Goal: Information Seeking & Learning: Check status

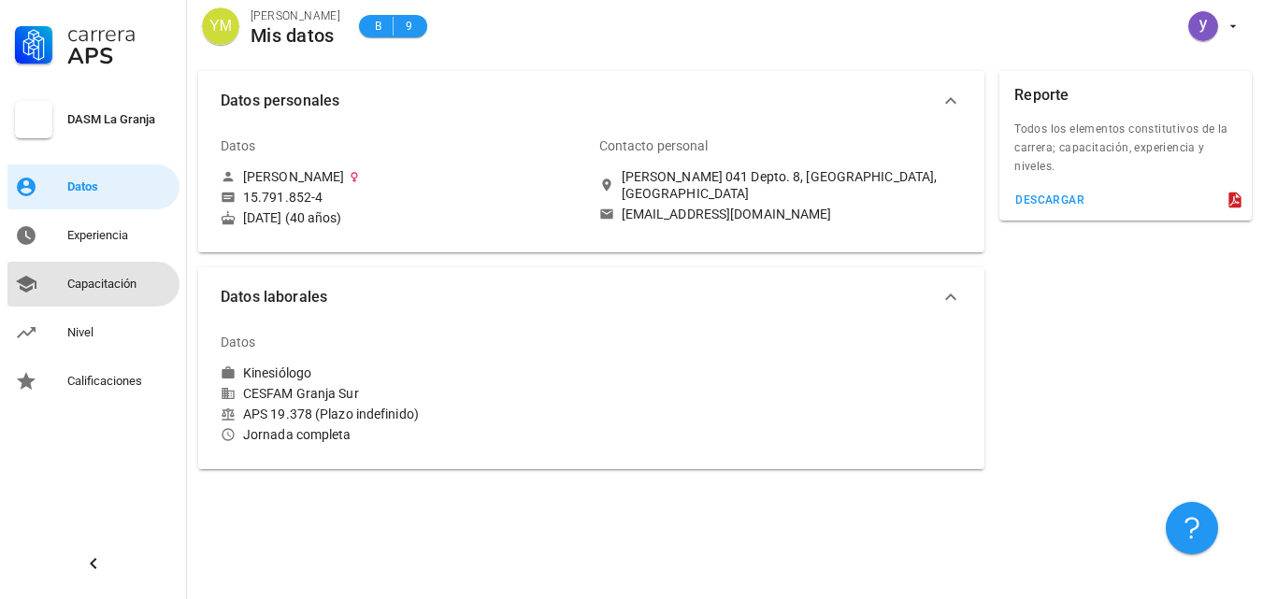
click at [91, 279] on div "Capacitación" at bounding box center [119, 284] width 105 height 15
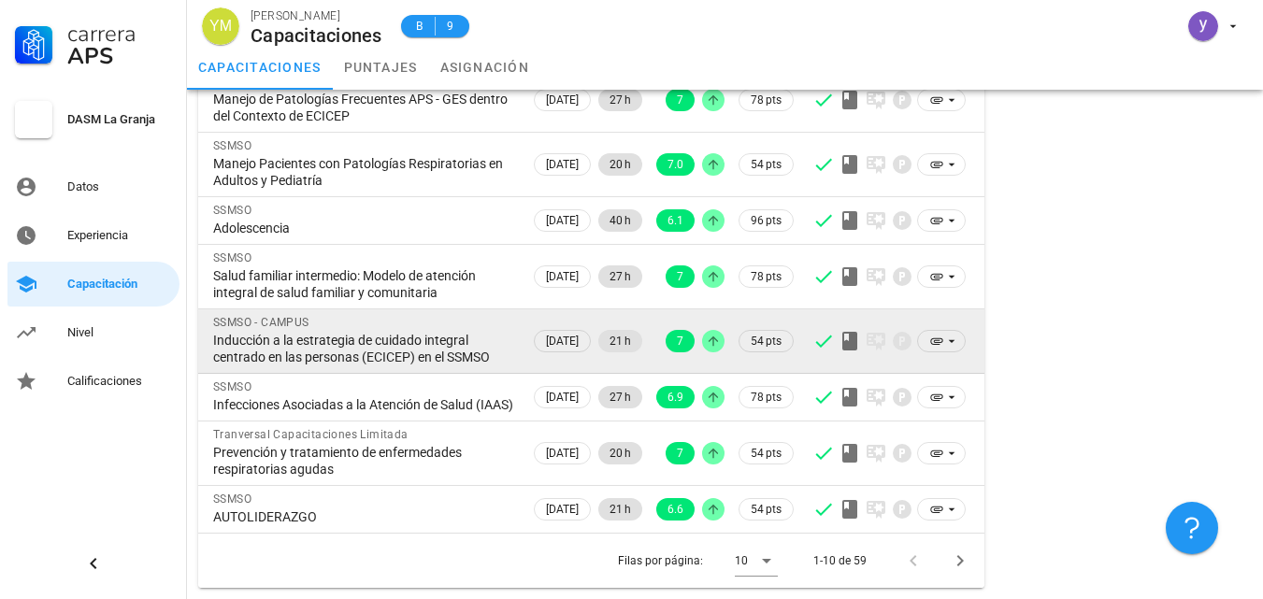
scroll to position [347, 0]
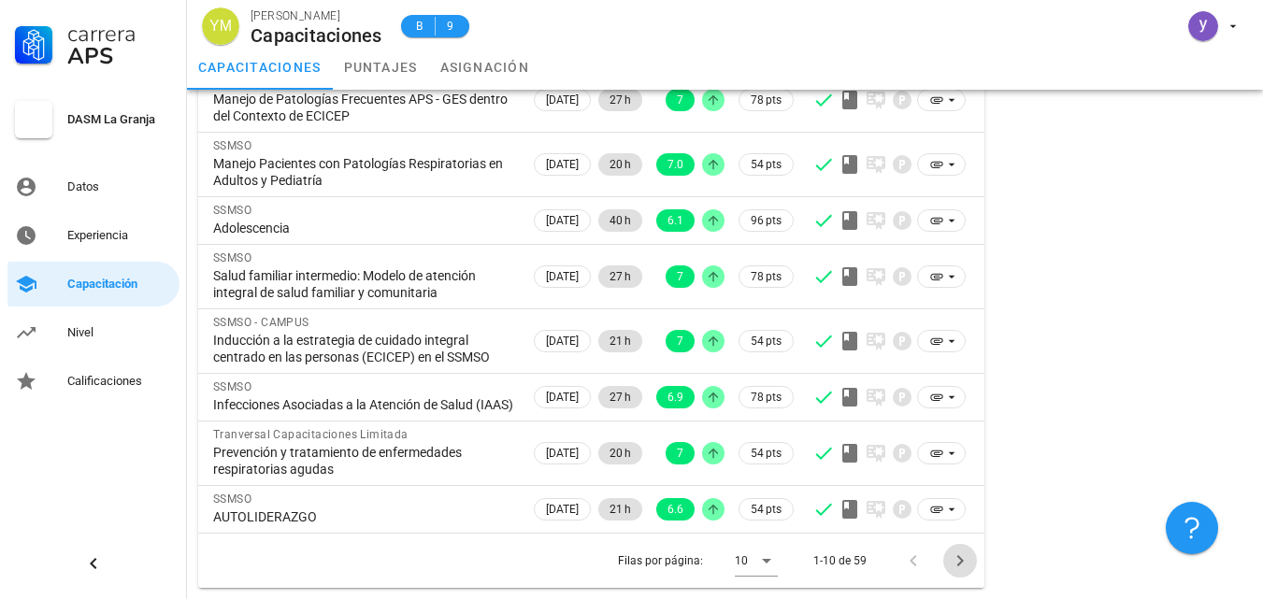
click at [961, 556] on icon "Página siguiente" at bounding box center [960, 561] width 22 height 22
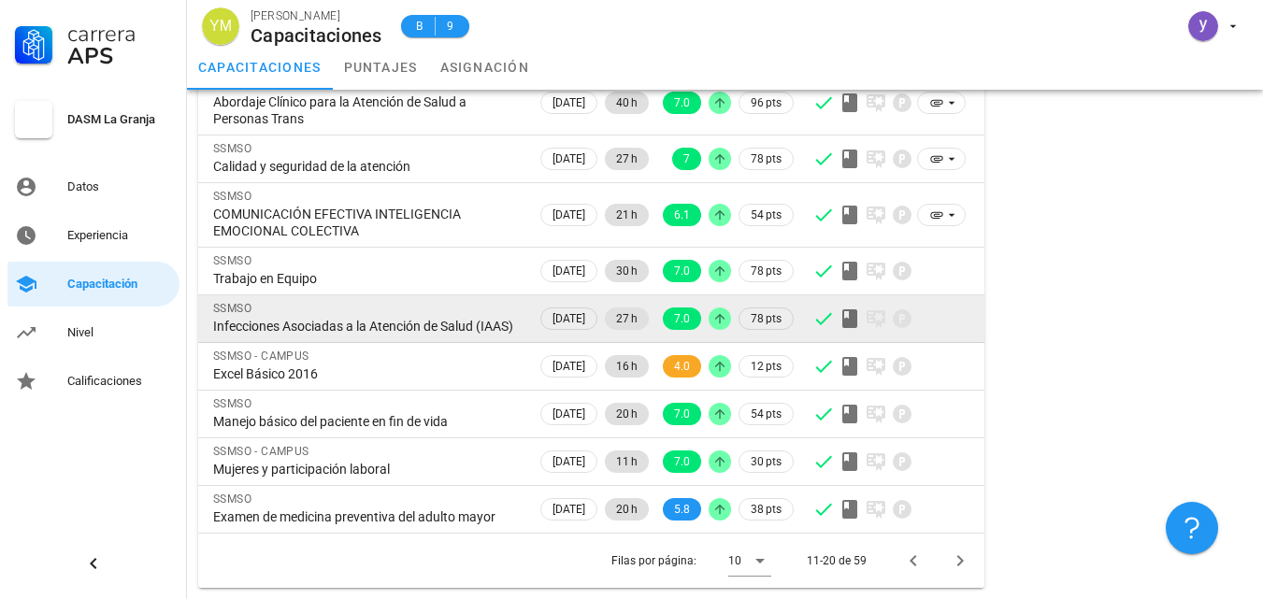
scroll to position [313, 0]
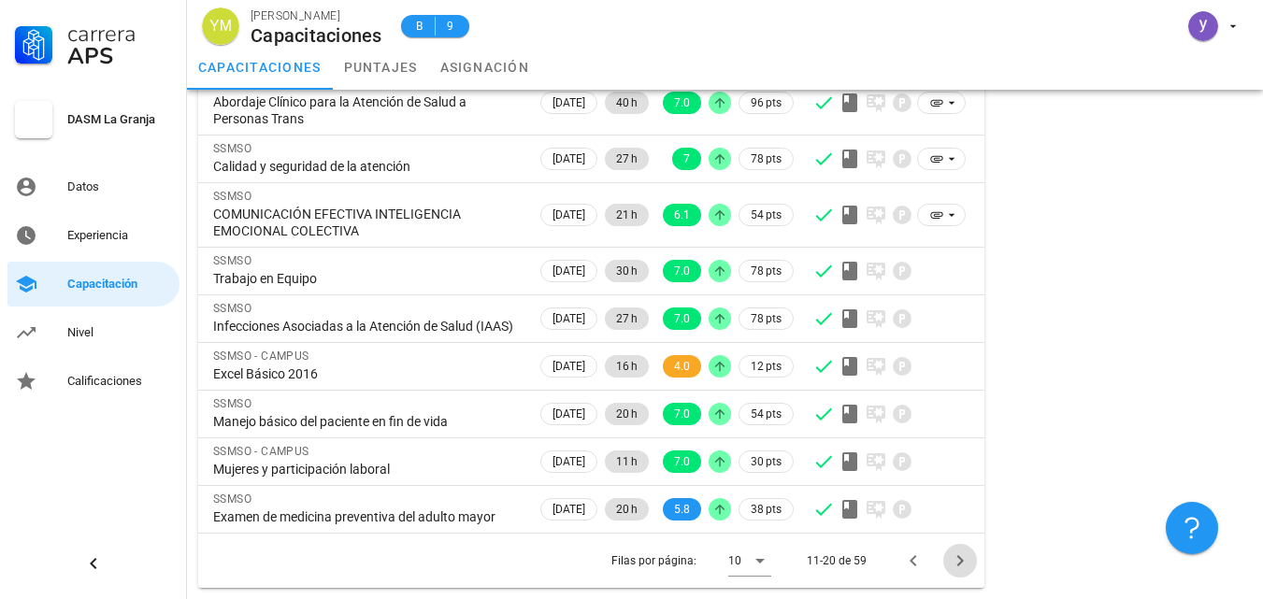
click at [959, 562] on icon "Página siguiente" at bounding box center [960, 561] width 22 height 22
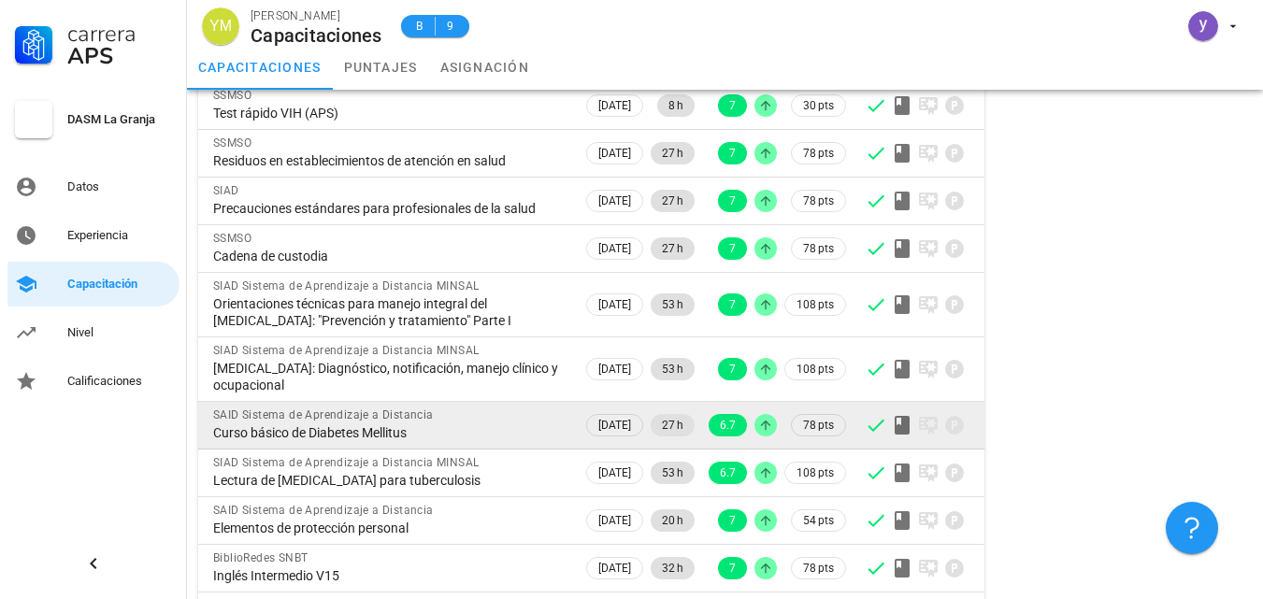
scroll to position [246, 0]
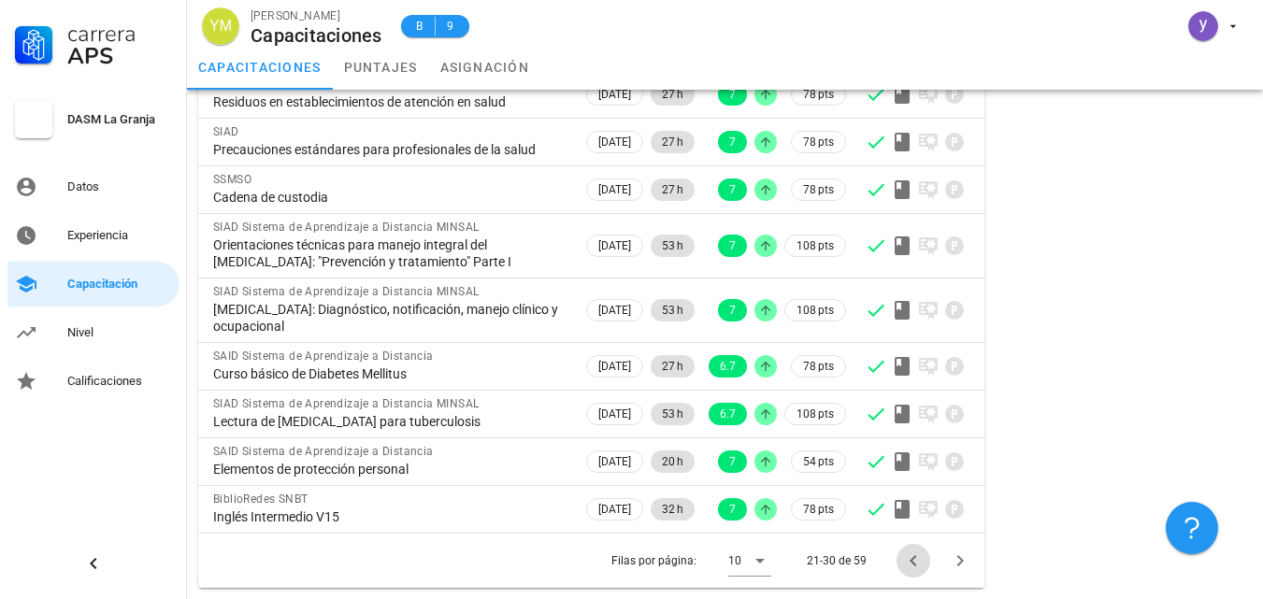
click at [916, 560] on icon "Página anterior" at bounding box center [913, 561] width 22 height 22
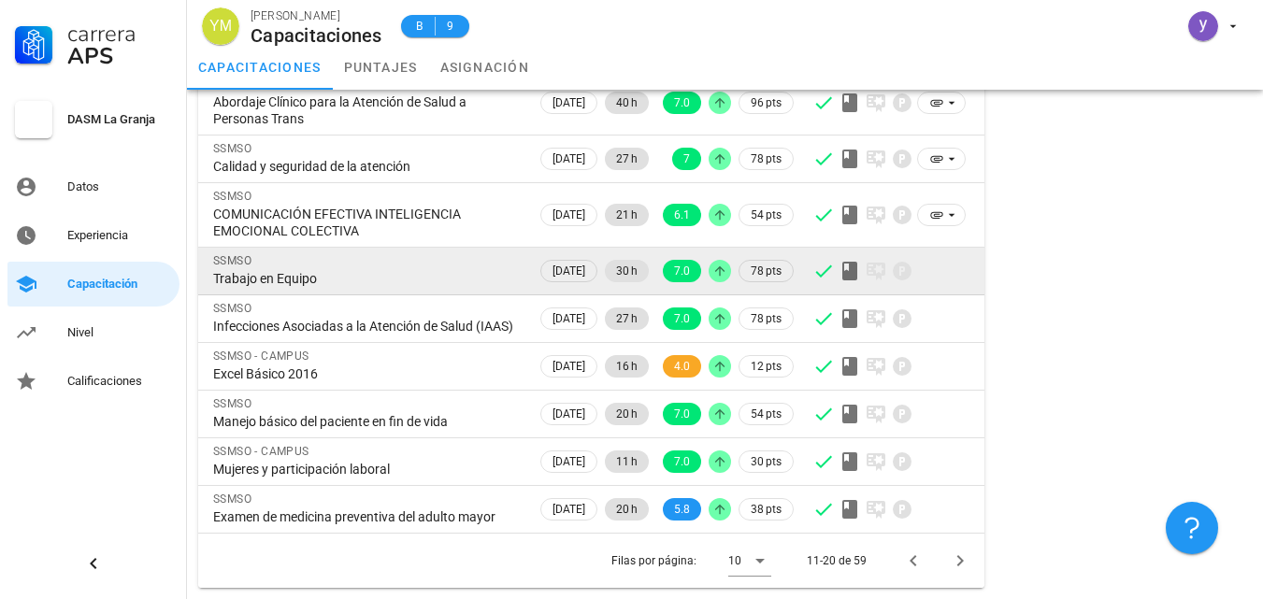
scroll to position [280, 0]
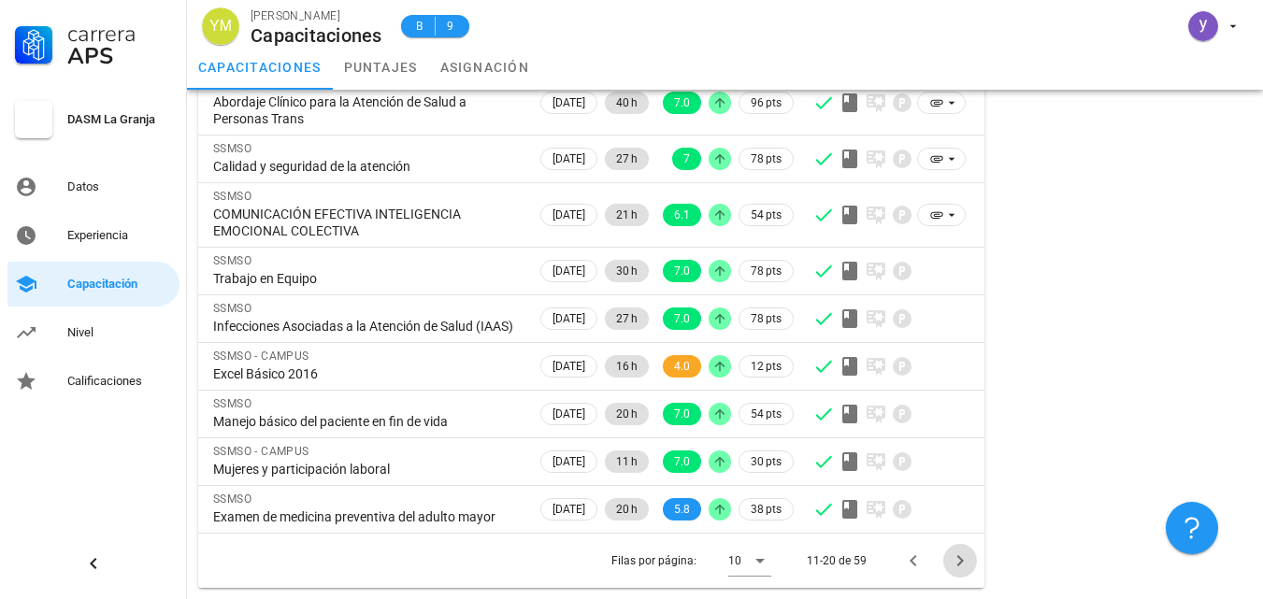
click at [948, 562] on span "Página siguiente" at bounding box center [960, 561] width 34 height 22
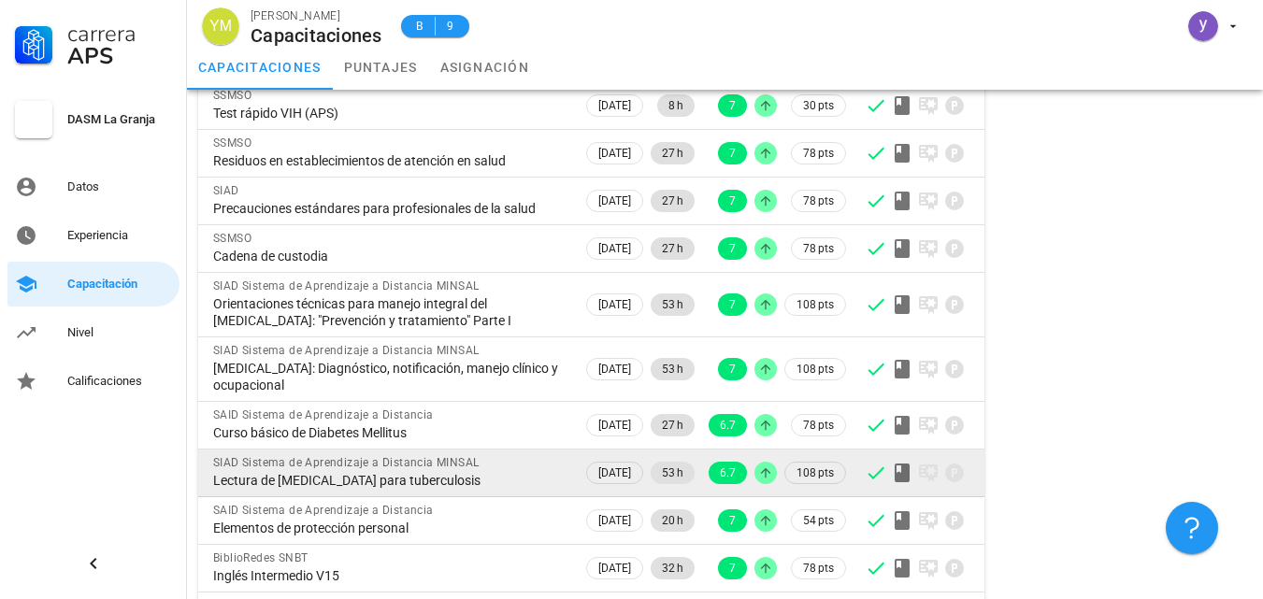
scroll to position [246, 0]
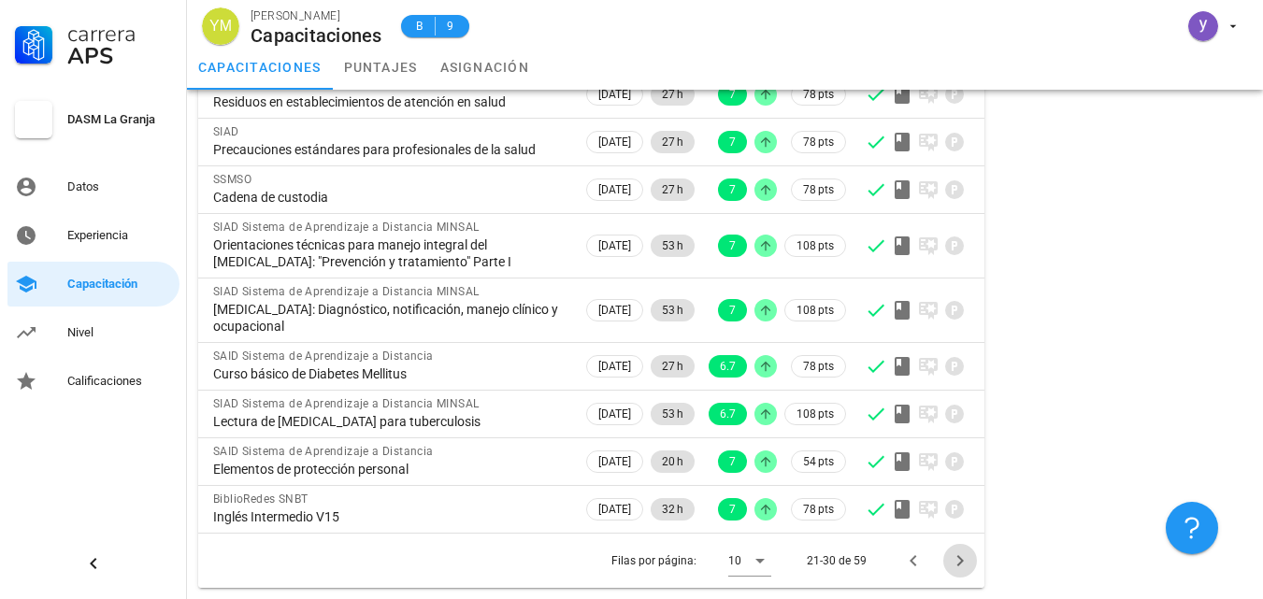
click at [956, 563] on icon "Página siguiente" at bounding box center [960, 561] width 22 height 22
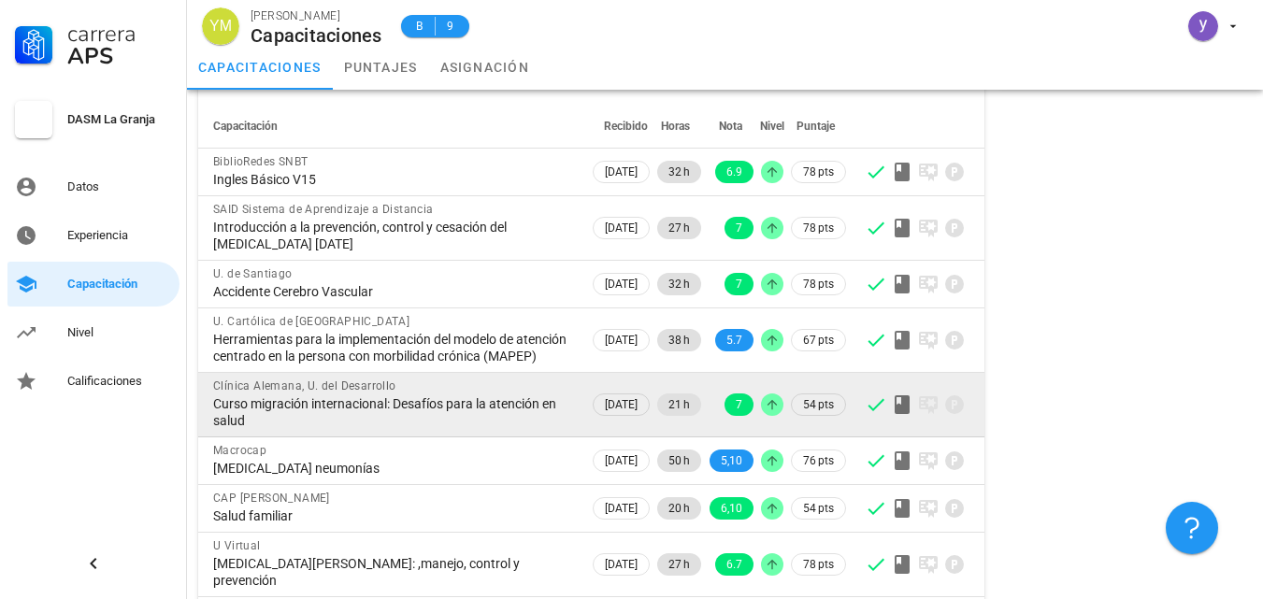
scroll to position [280, 0]
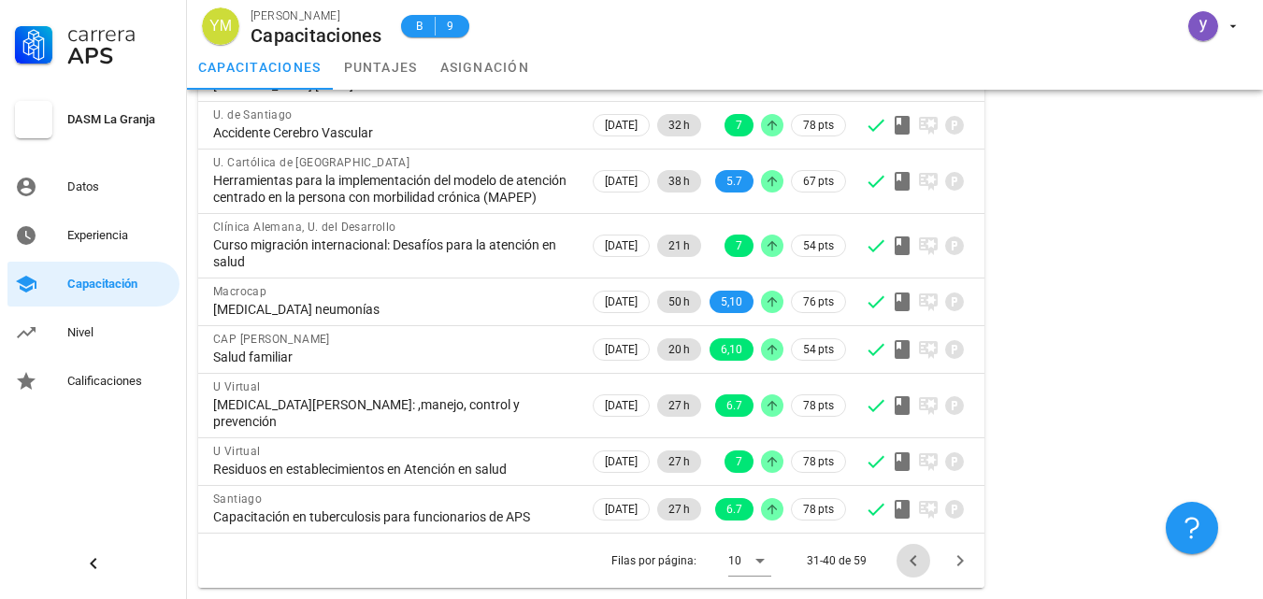
click at [910, 564] on icon "Página anterior" at bounding box center [913, 561] width 22 height 22
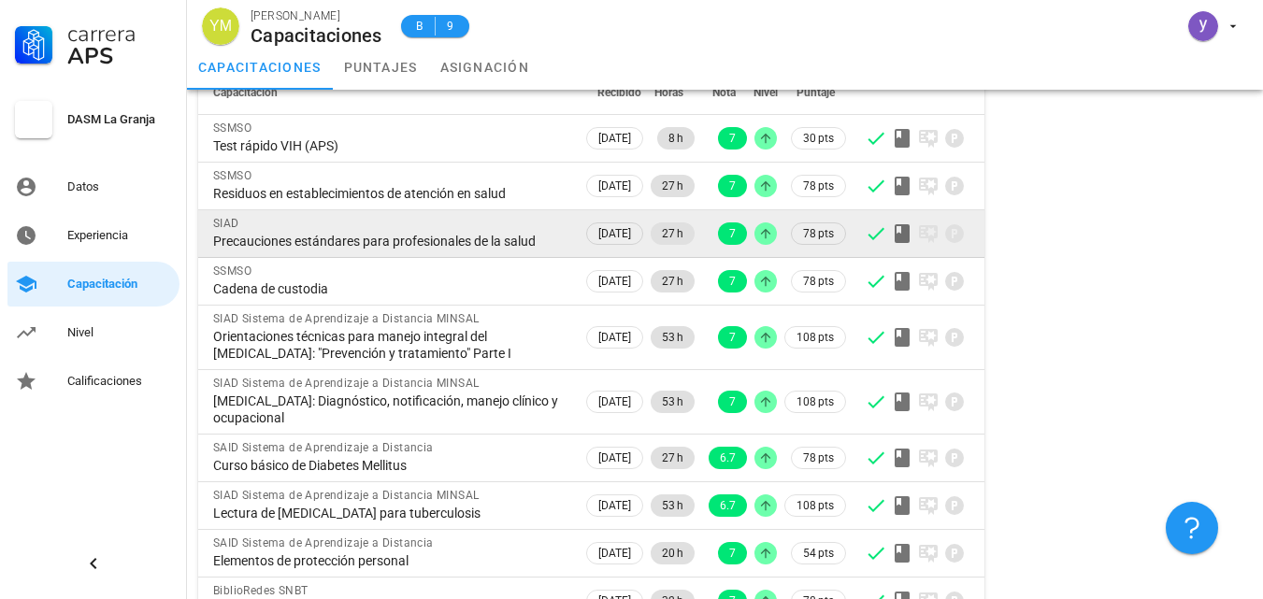
scroll to position [246, 0]
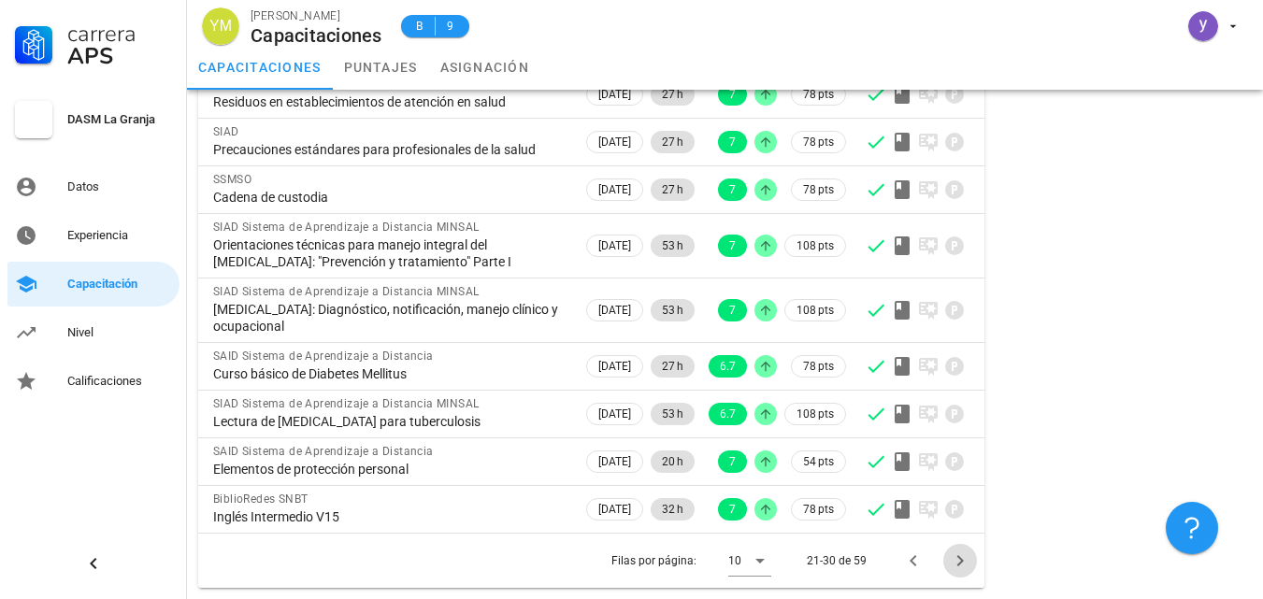
click at [959, 558] on icon "Página siguiente" at bounding box center [960, 560] width 7 height 11
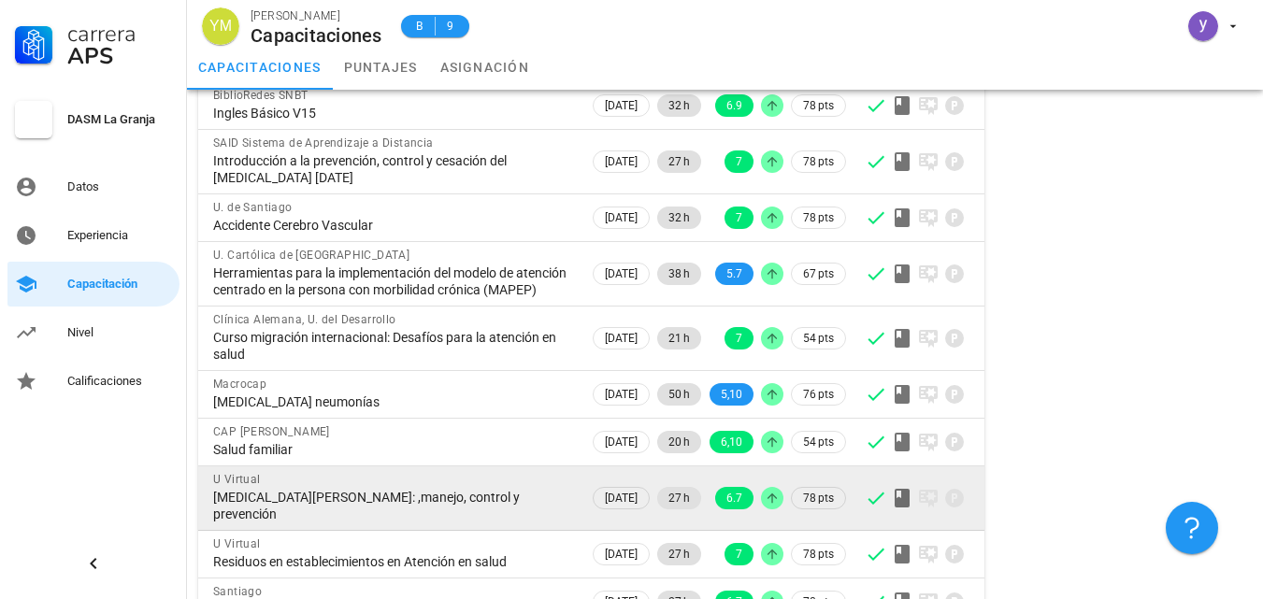
scroll to position [280, 0]
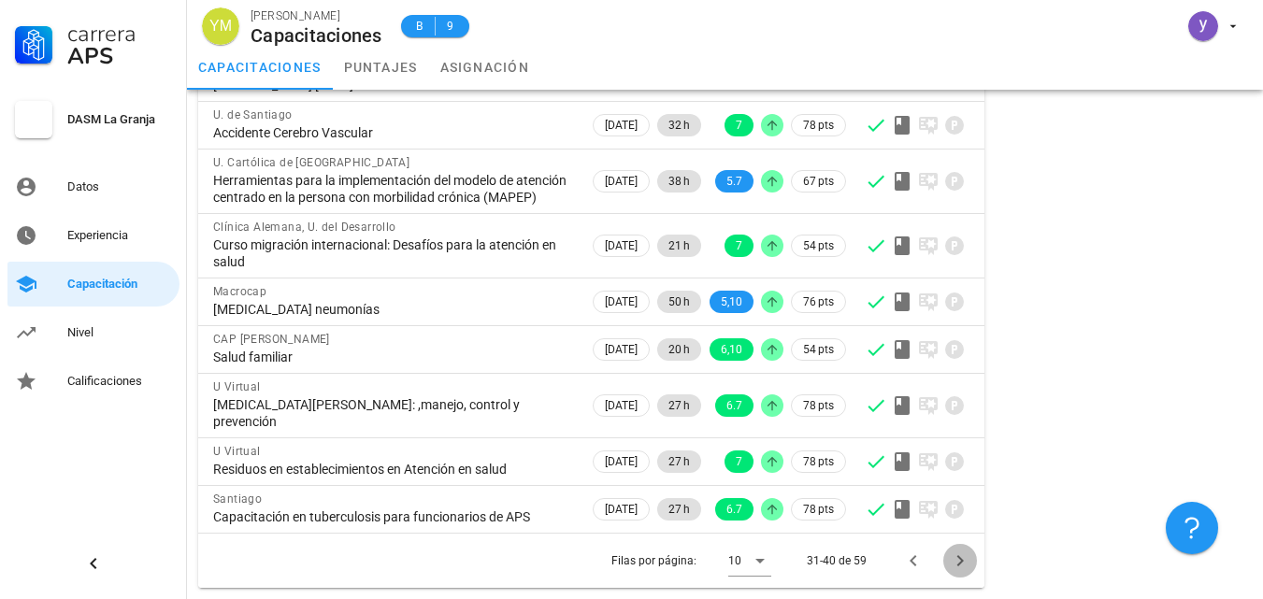
click at [956, 567] on icon "Página siguiente" at bounding box center [960, 561] width 22 height 22
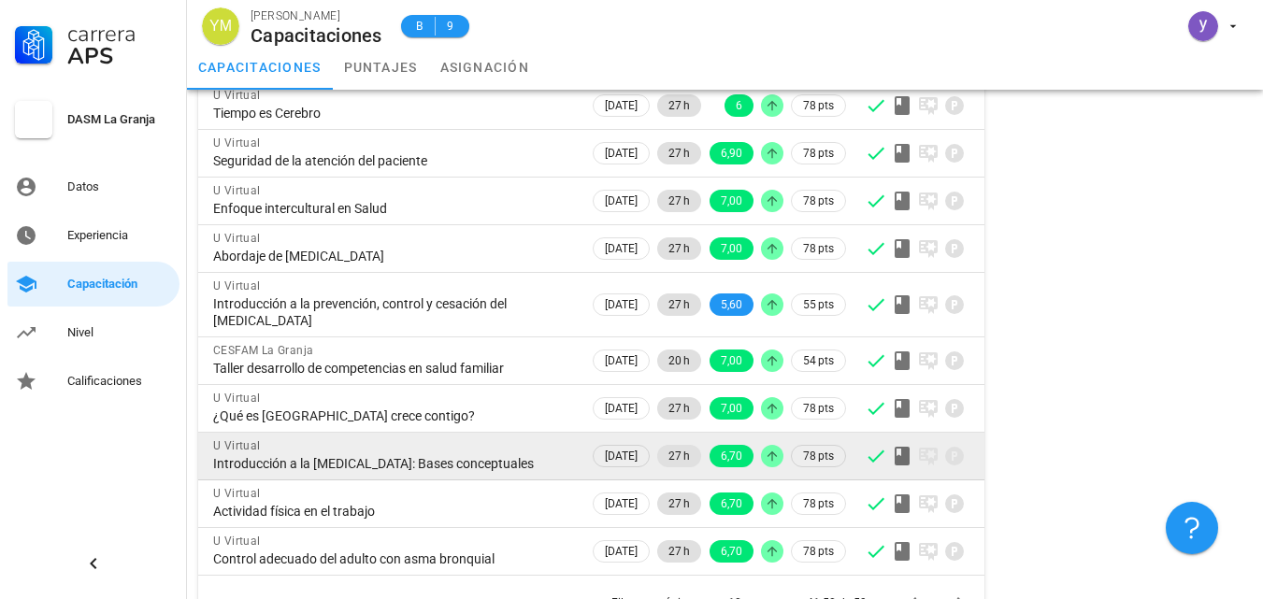
scroll to position [246, 0]
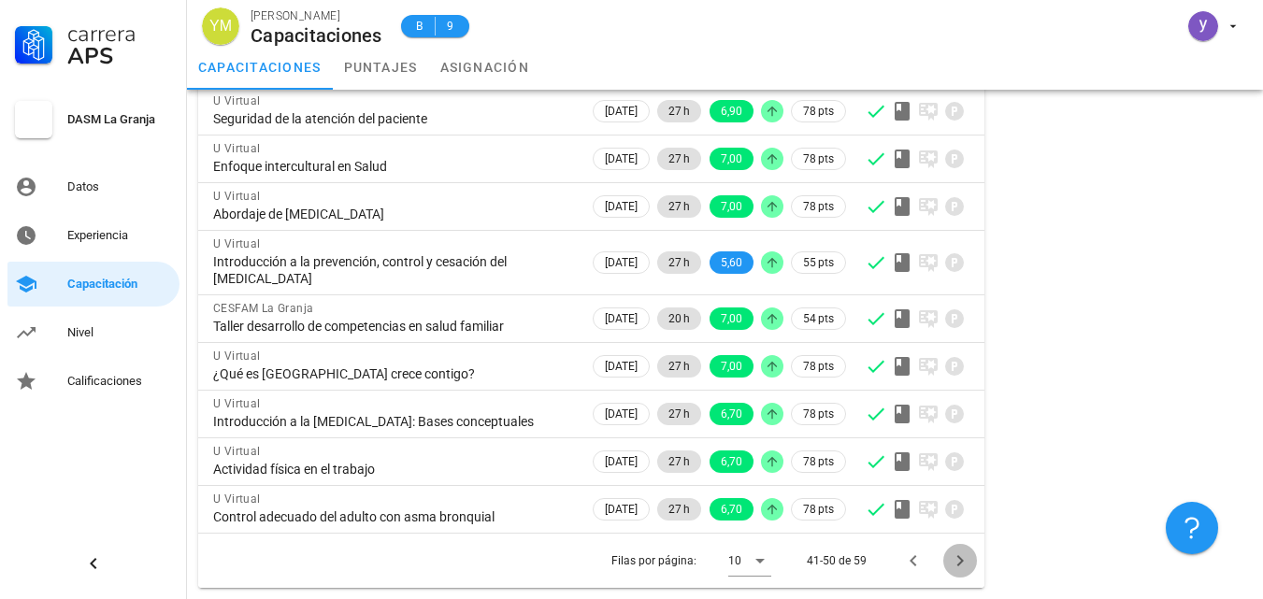
click at [957, 559] on icon "Página siguiente" at bounding box center [960, 561] width 22 height 22
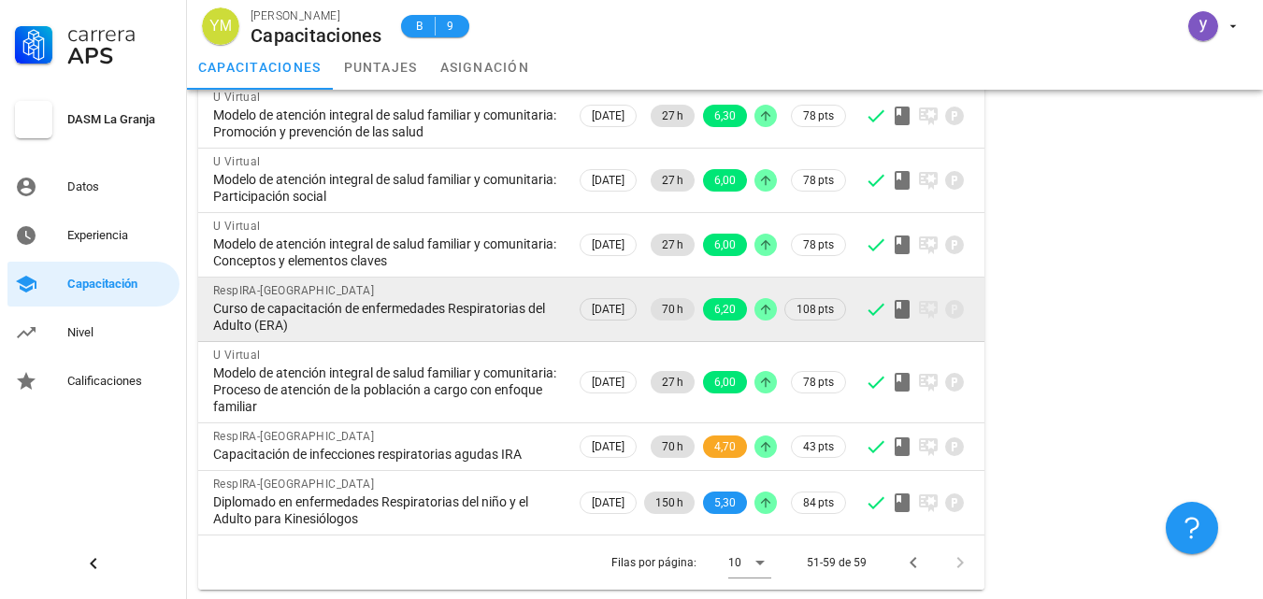
scroll to position [299, 0]
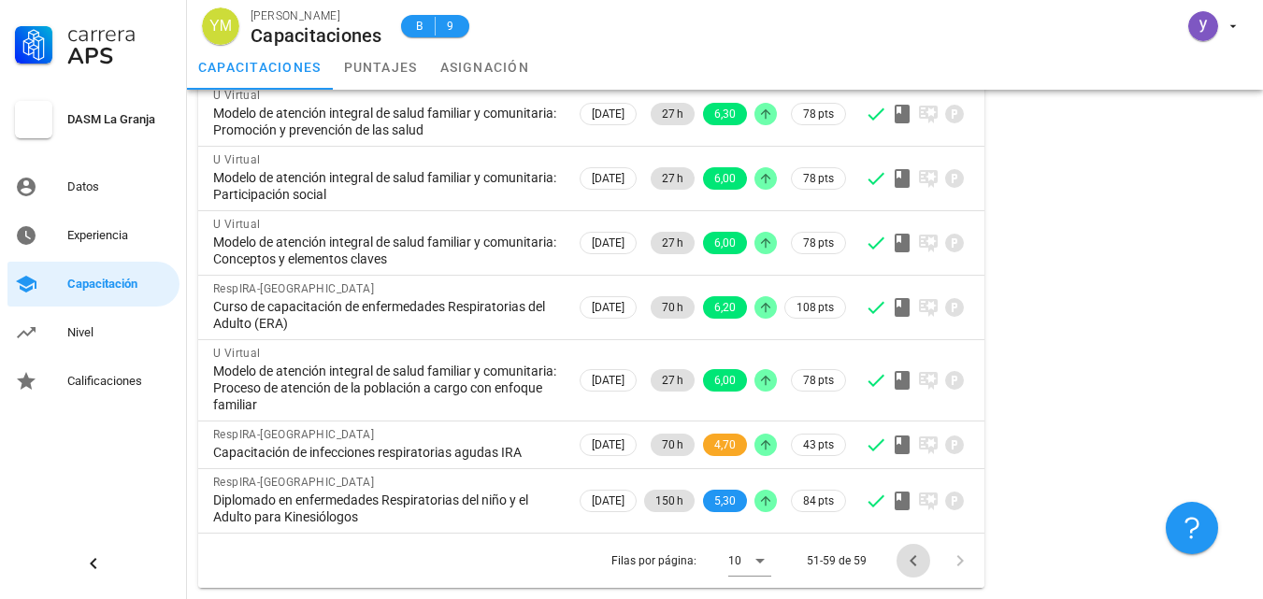
click at [912, 565] on icon "Página anterior" at bounding box center [913, 561] width 22 height 22
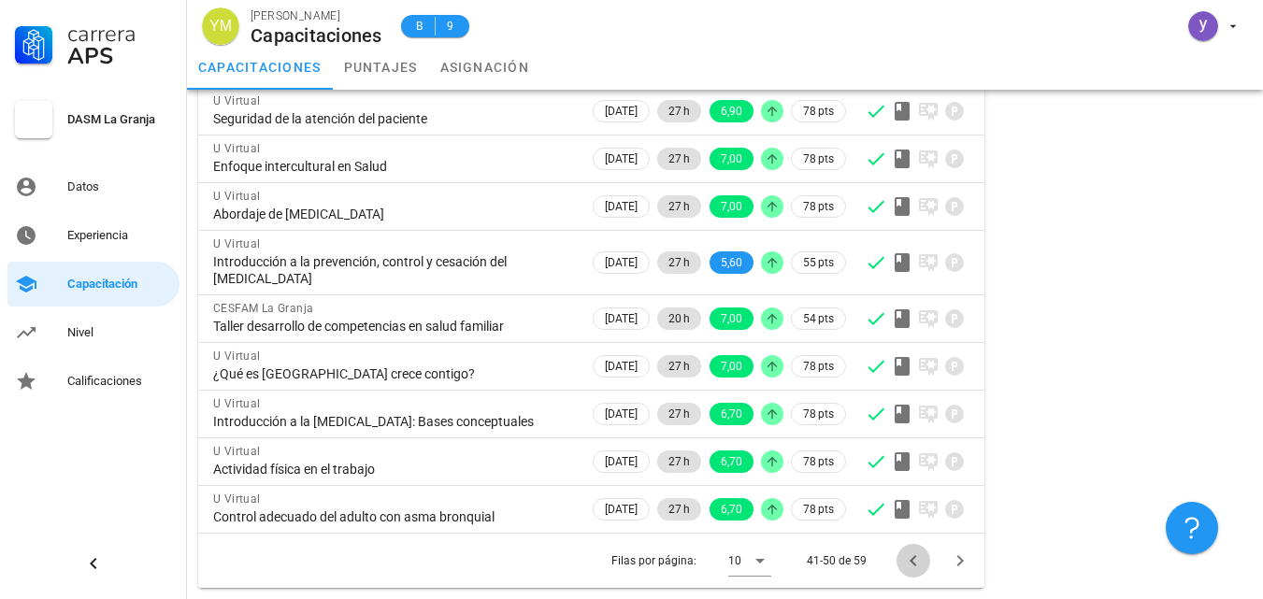
scroll to position [246, 0]
click at [912, 565] on icon "Página anterior" at bounding box center [913, 561] width 22 height 22
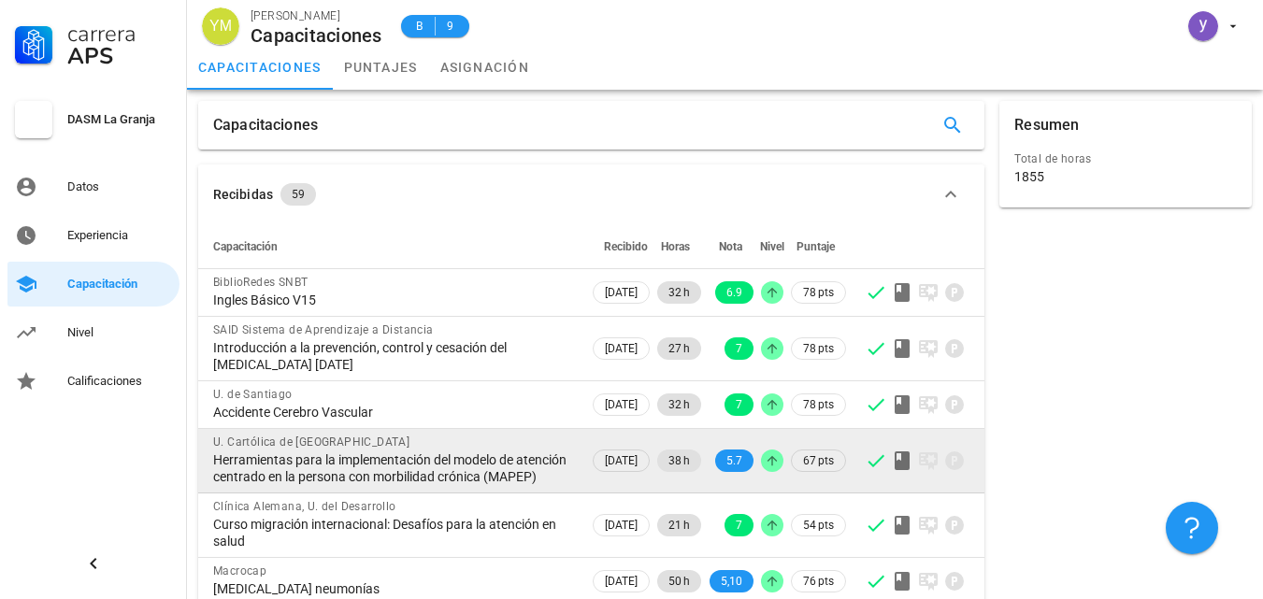
scroll to position [280, 0]
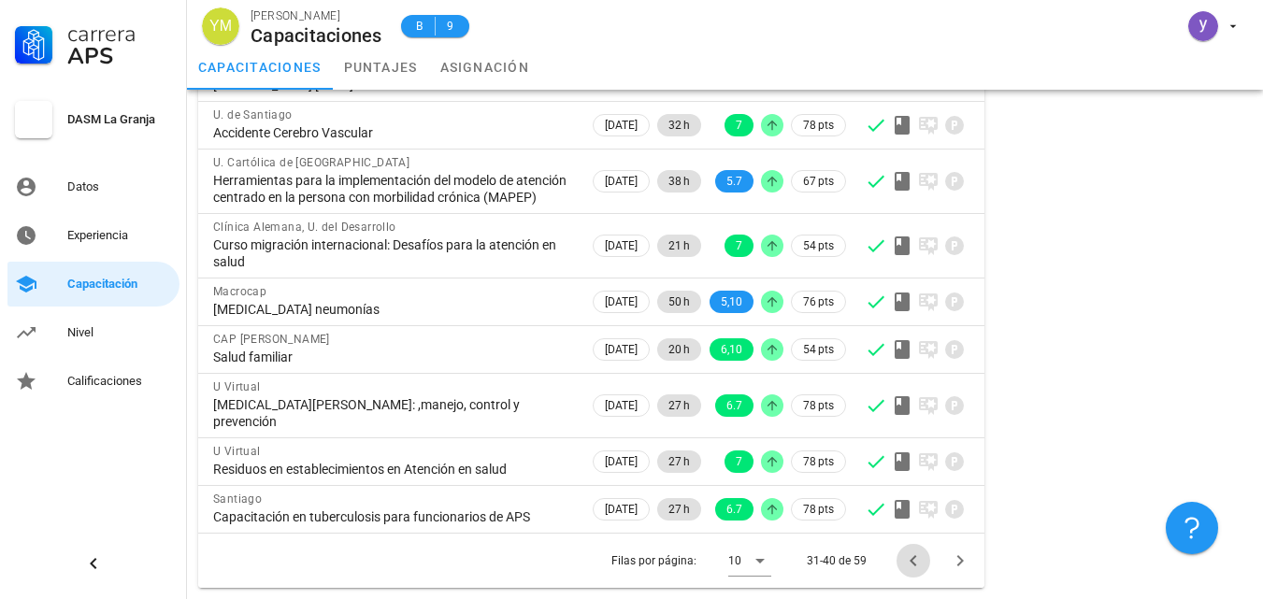
click at [910, 565] on icon "Página anterior" at bounding box center [913, 561] width 22 height 22
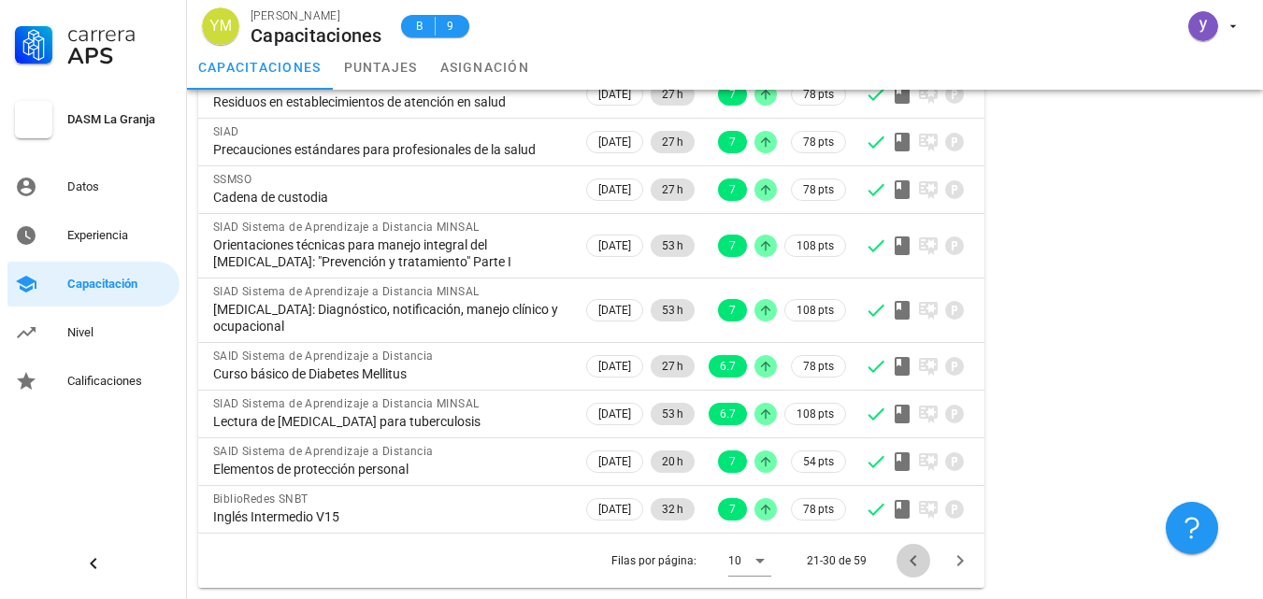
scroll to position [246, 0]
click at [910, 565] on icon "Página anterior" at bounding box center [913, 561] width 22 height 22
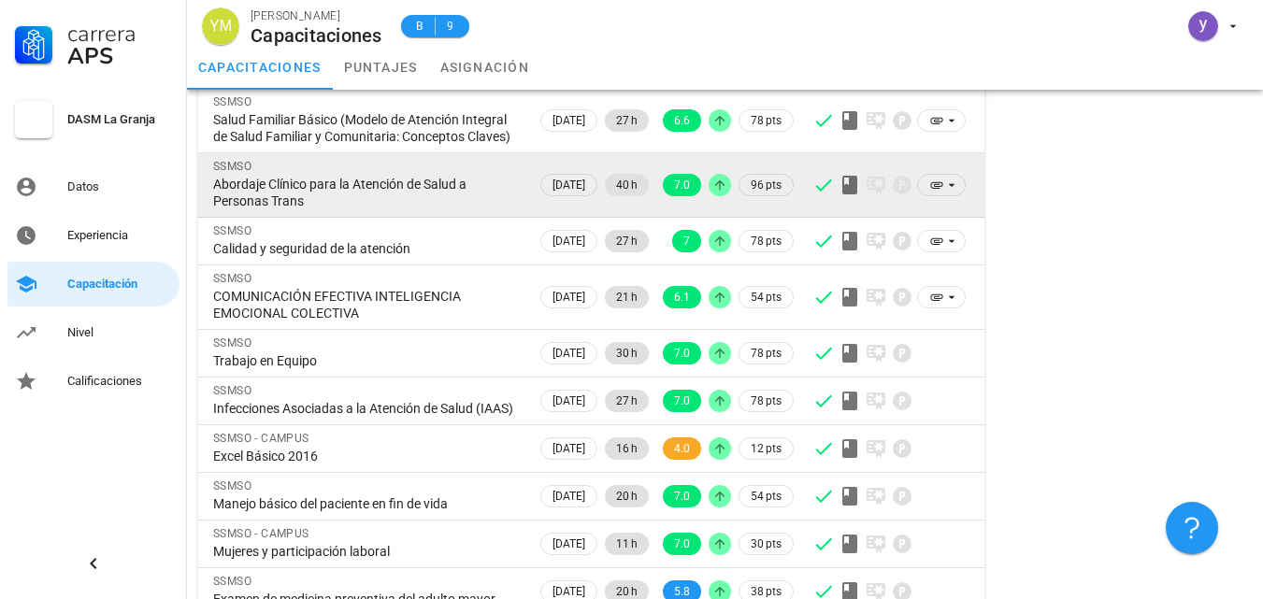
scroll to position [313, 0]
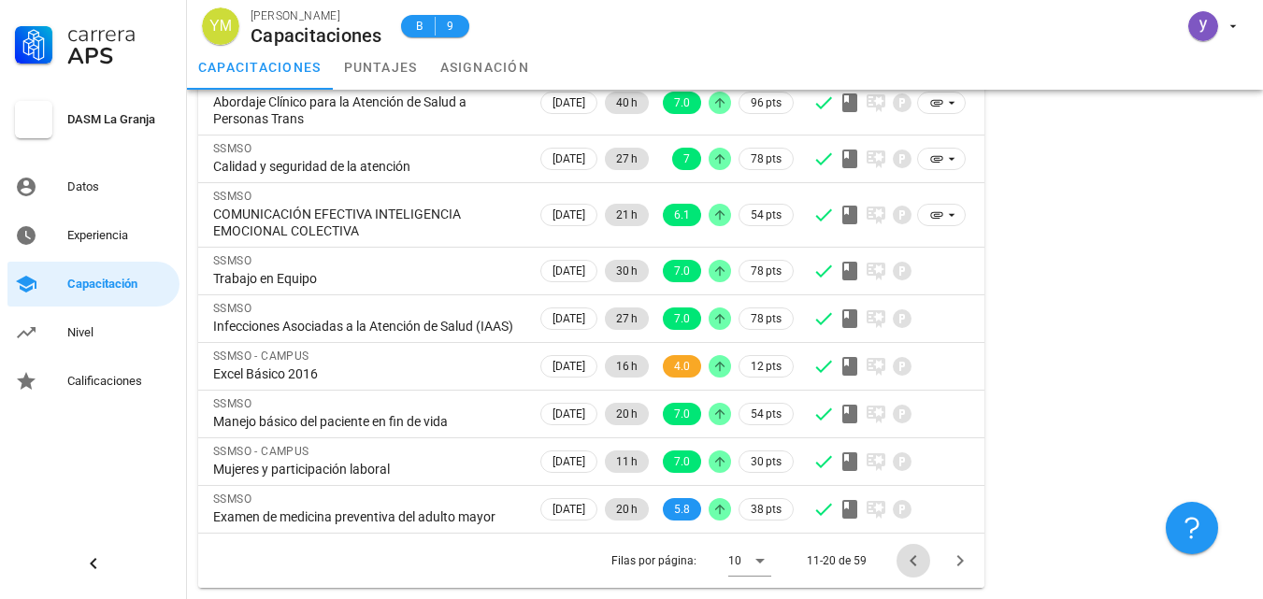
click at [918, 561] on icon "Página anterior" at bounding box center [913, 561] width 22 height 22
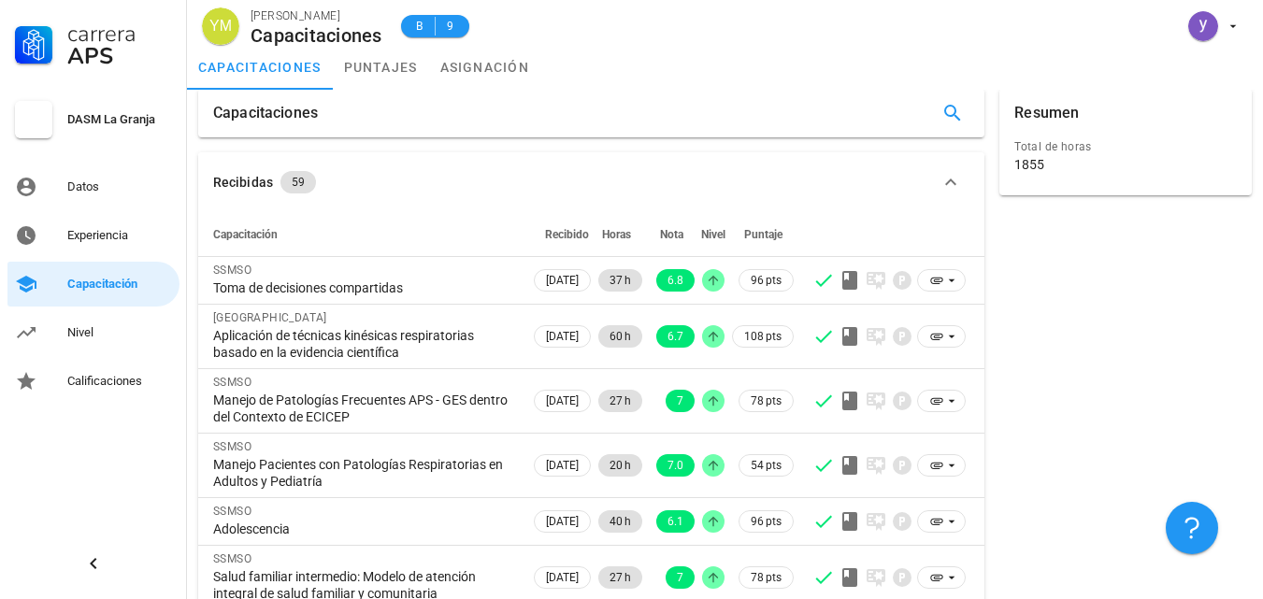
scroll to position [0, 0]
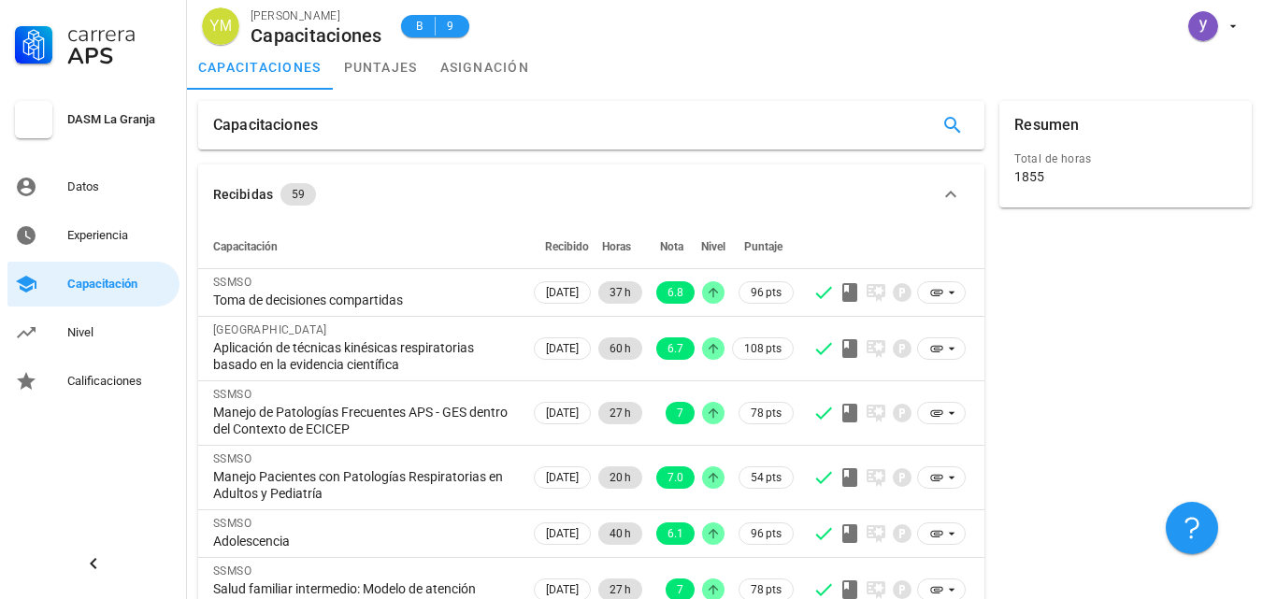
drag, startPoint x: 413, startPoint y: 296, endPoint x: 164, endPoint y: 303, distance: 249.7
click at [164, 303] on div "Carrera APS DASM La Granja Datos Experiencia Capacitación Nivel Calificaciones …" at bounding box center [631, 456] width 1263 height 912
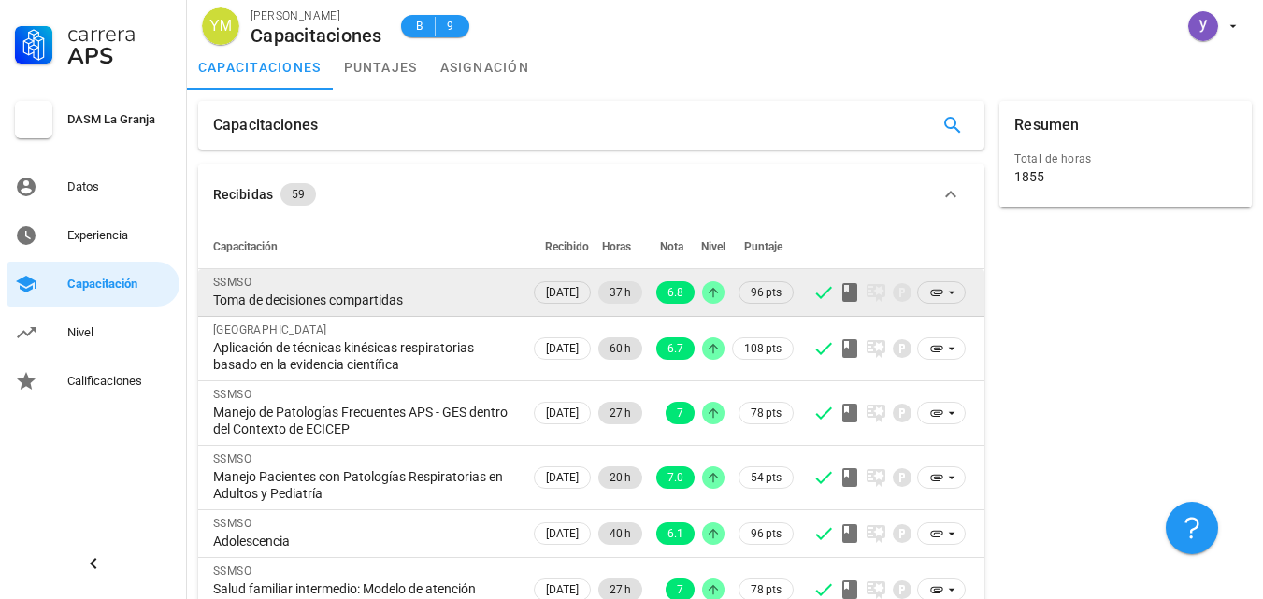
click at [449, 304] on div "Toma de decisiones compartidas" at bounding box center [364, 300] width 302 height 17
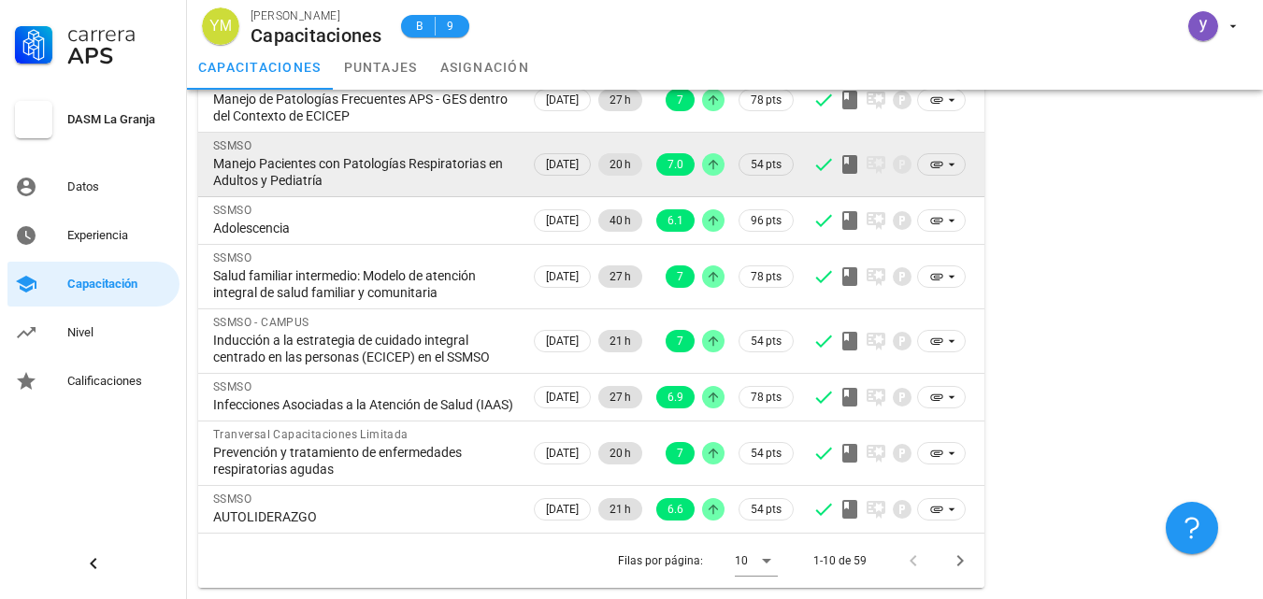
scroll to position [347, 0]
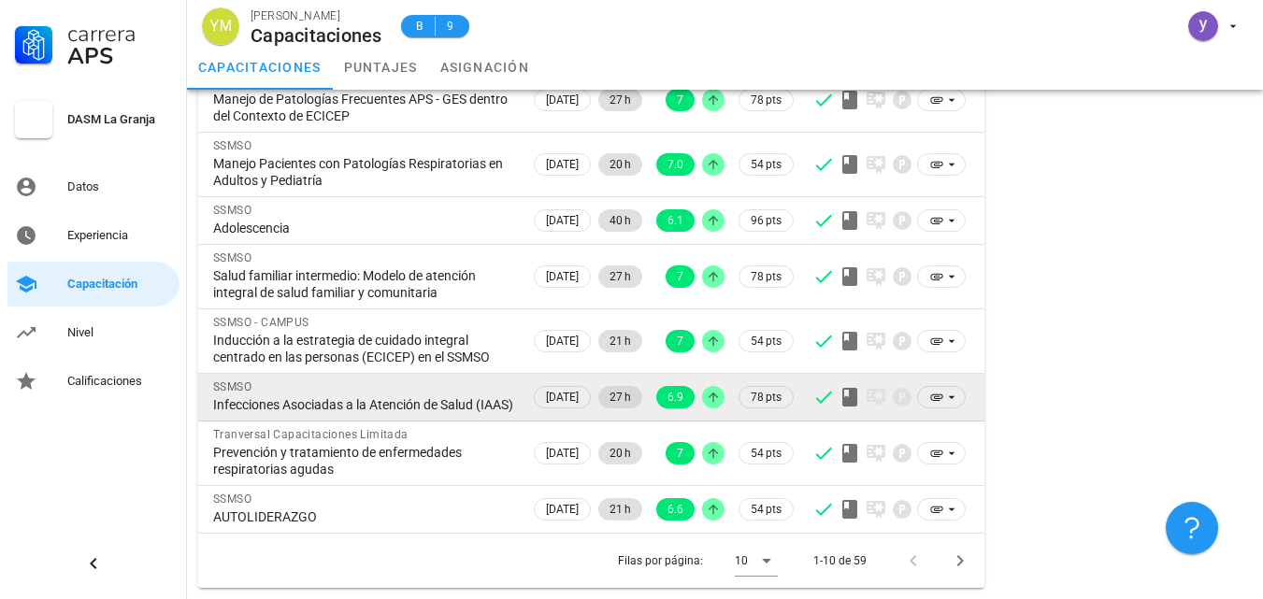
drag, startPoint x: 638, startPoint y: 389, endPoint x: 612, endPoint y: 392, distance: 25.4
click at [612, 392] on span "27 h" at bounding box center [620, 397] width 44 height 22
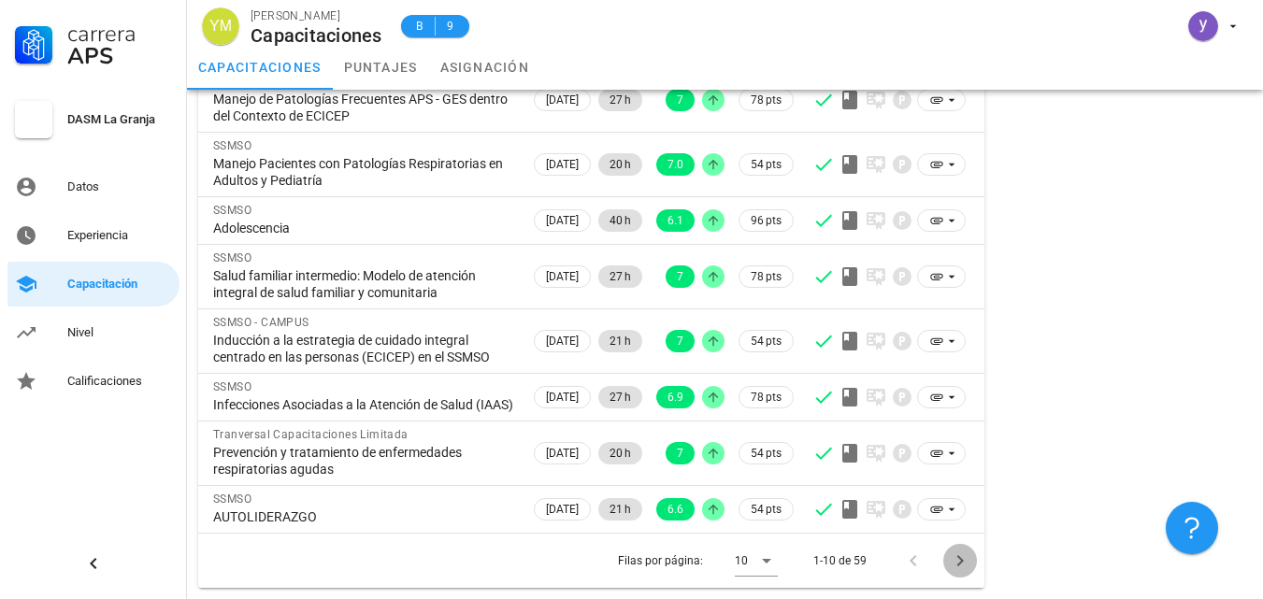
click at [967, 554] on icon "Página siguiente" at bounding box center [960, 561] width 22 height 22
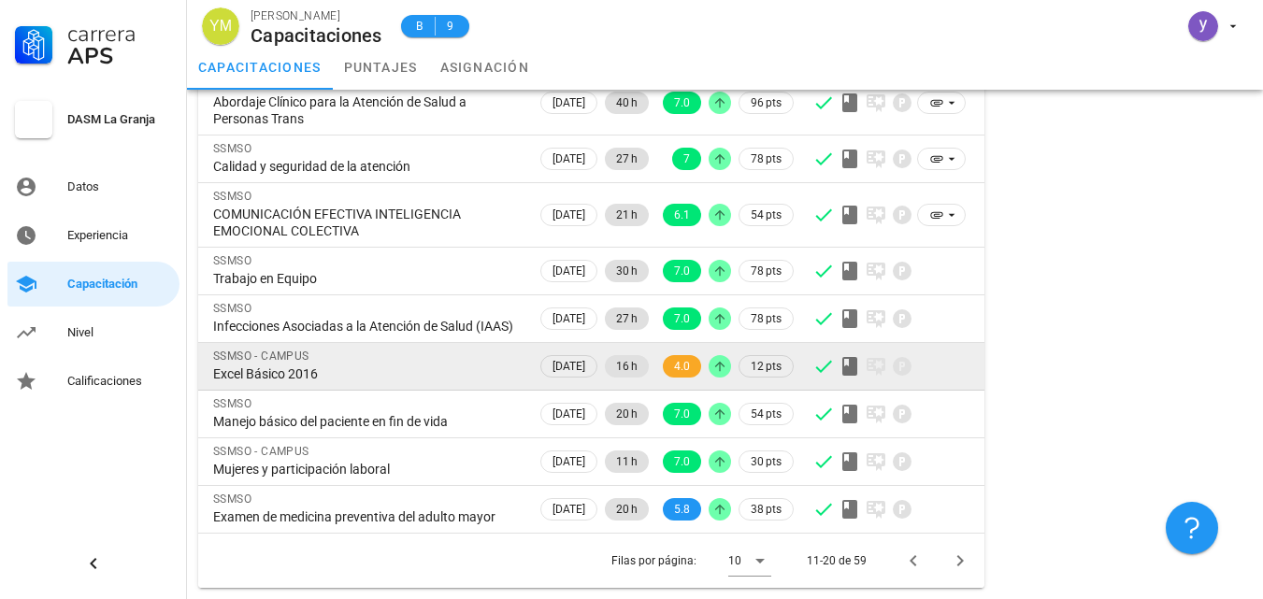
scroll to position [313, 0]
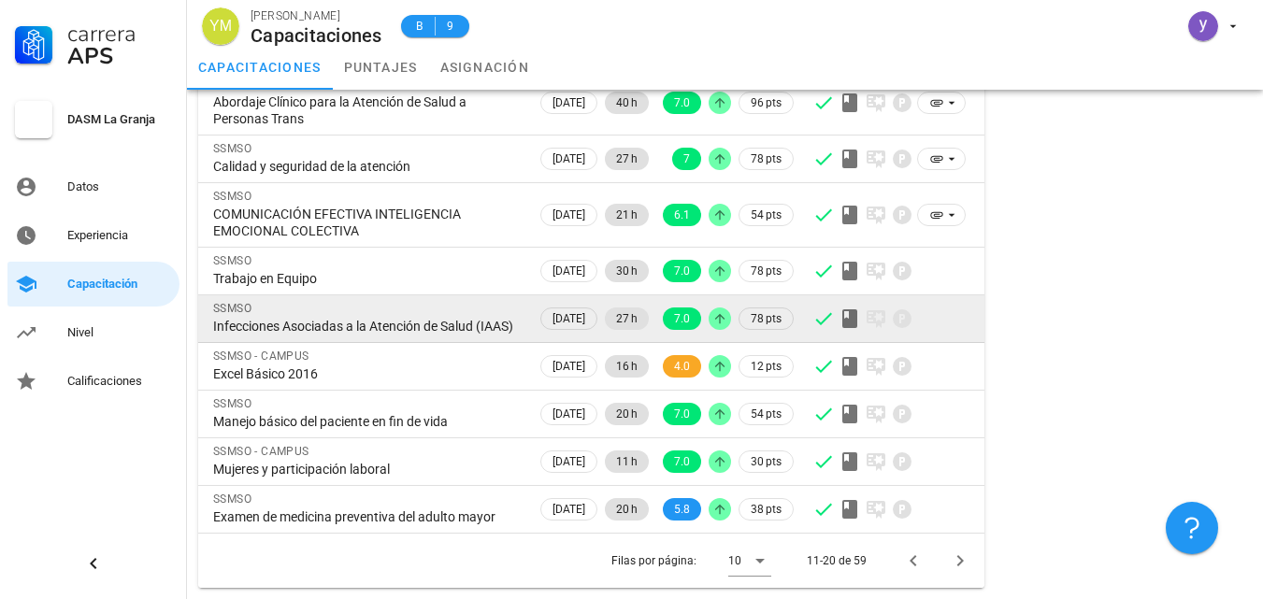
drag, startPoint x: 480, startPoint y: 301, endPoint x: 691, endPoint y: 318, distance: 211.0
click at [279, 322] on td "SSMSO Infecciones Asociadas a la Atención de Salud (IAAS)" at bounding box center [367, 319] width 338 height 48
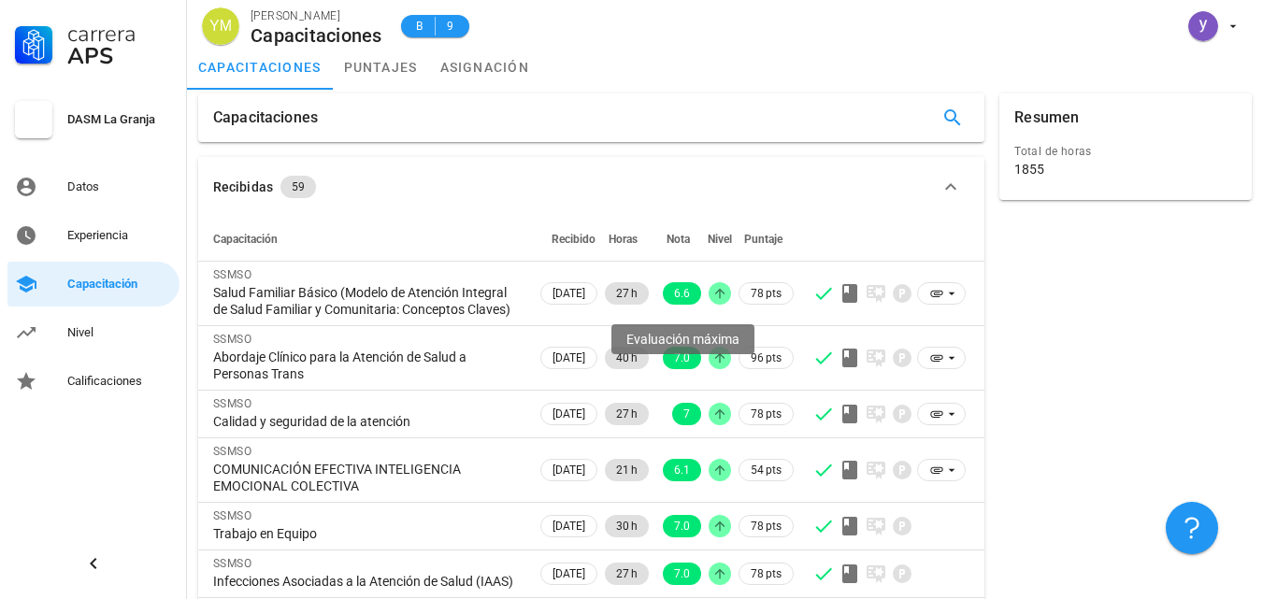
scroll to position [0, 0]
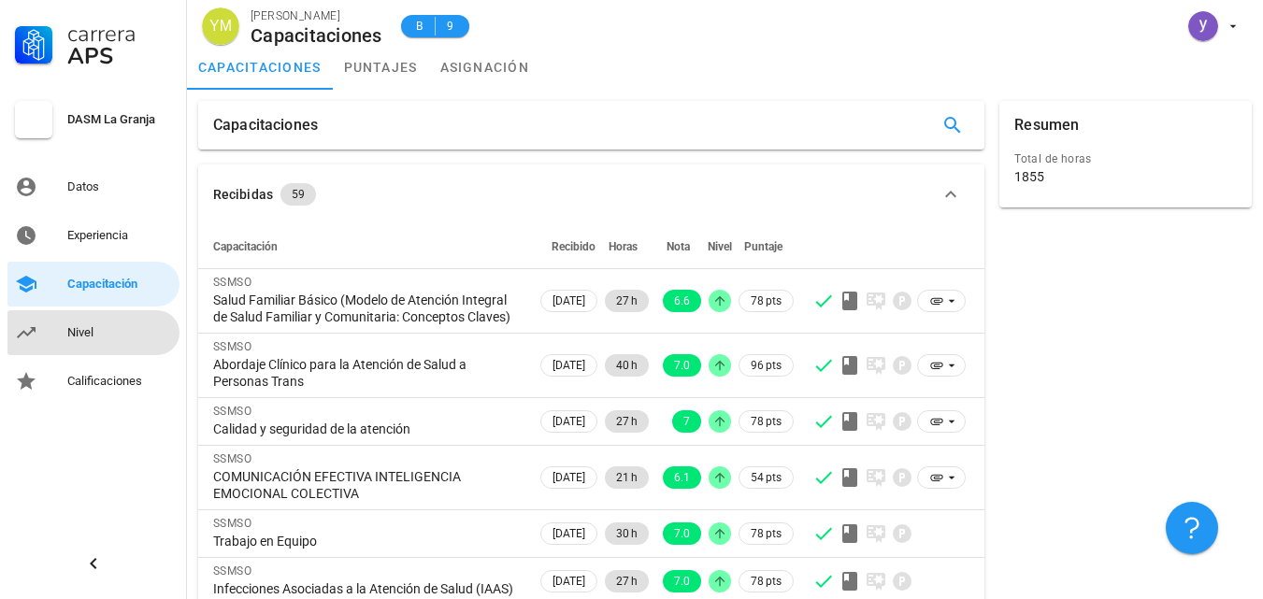
click at [75, 335] on div "Nivel" at bounding box center [119, 332] width 105 height 15
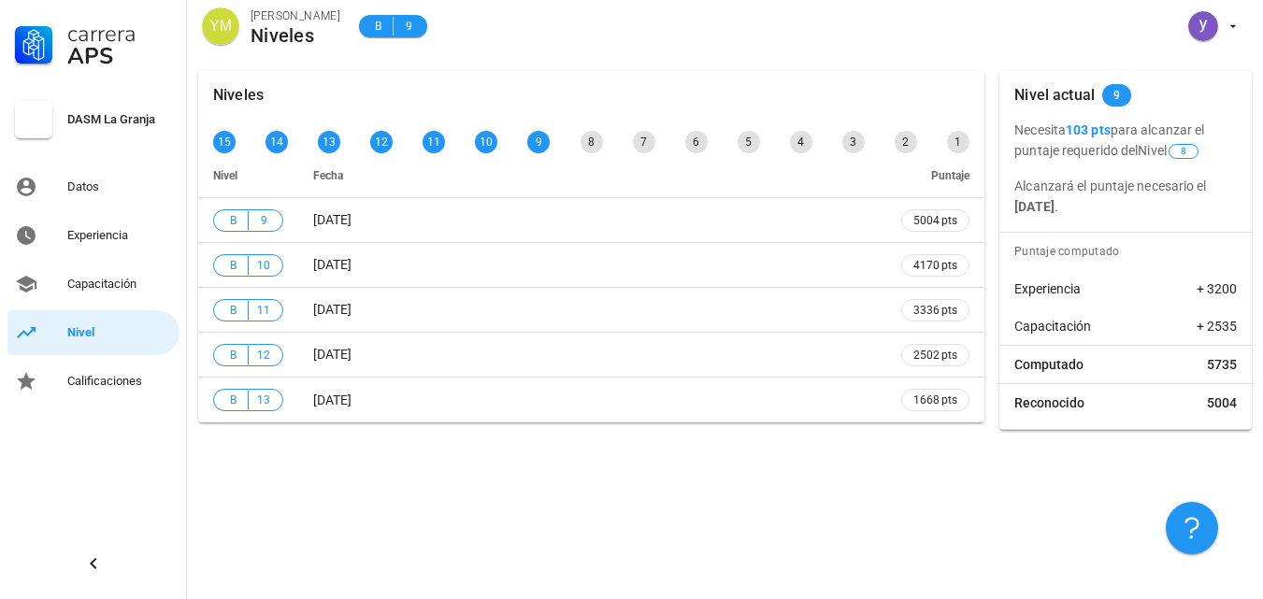
drag, startPoint x: 1029, startPoint y: 122, endPoint x: 1273, endPoint y: 128, distance: 244.1
click at [1262, 128] on html "Carrera APS DASM La Granja Datos Experiencia Capacitación Nivel Calificaciones …" at bounding box center [631, 299] width 1263 height 599
click at [1195, 208] on p "Alcanzará el puntaje necesario el 1 de septiembre de 2025 ." at bounding box center [1125, 196] width 222 height 41
drag, startPoint x: 1021, startPoint y: 133, endPoint x: 1182, endPoint y: 178, distance: 166.9
click at [1182, 176] on div "Necesita 103 pts para alcanzar el puntaje requerido del Nivel 8 Alcanzará el pu…" at bounding box center [1125, 168] width 252 height 97
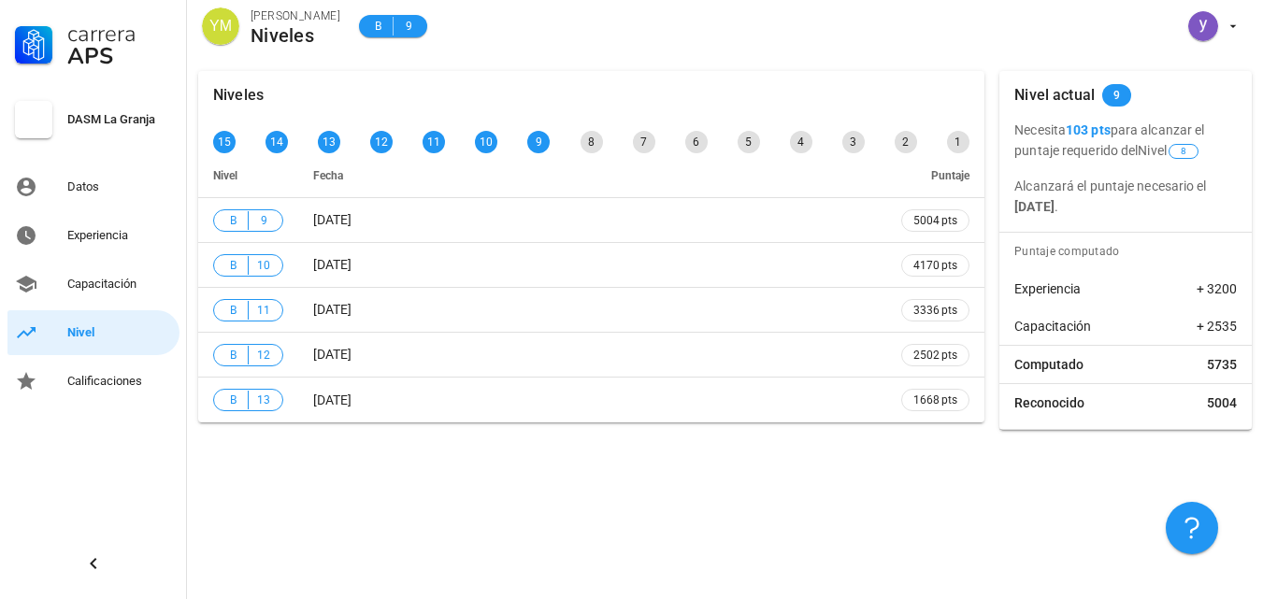
click at [1182, 200] on p "Alcanzará el puntaje necesario el 1 de septiembre de 2025 ." at bounding box center [1125, 196] width 222 height 41
